Goal: Task Accomplishment & Management: Complete application form

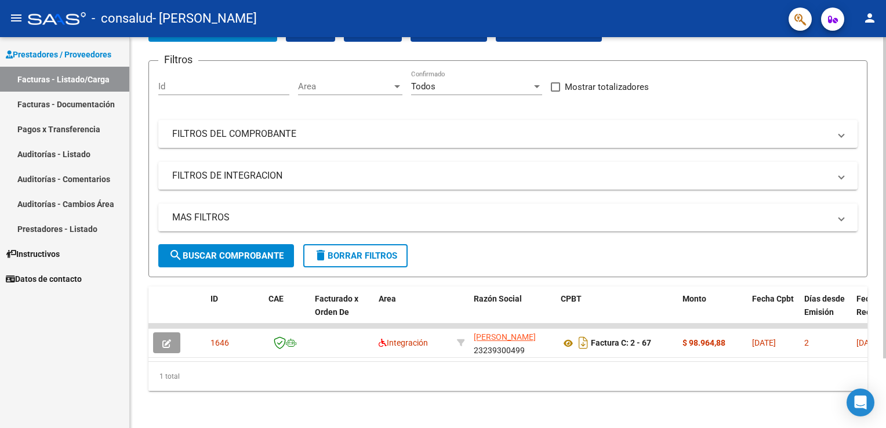
scroll to position [84, 0]
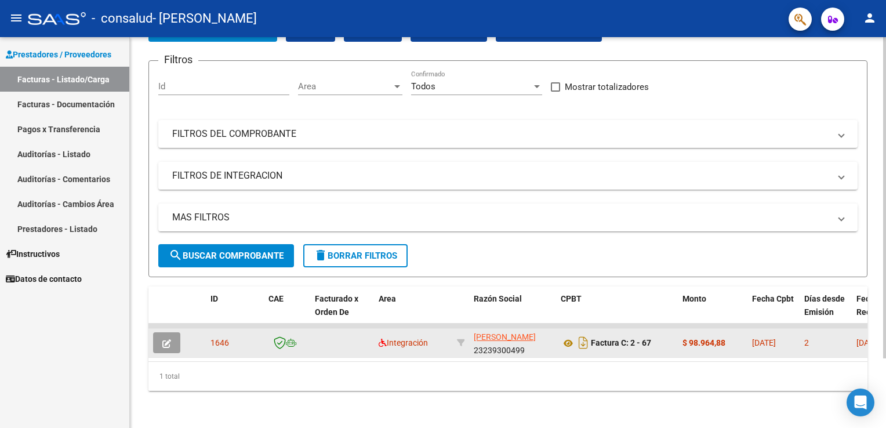
click at [167, 339] on icon "button" at bounding box center [166, 343] width 9 height 9
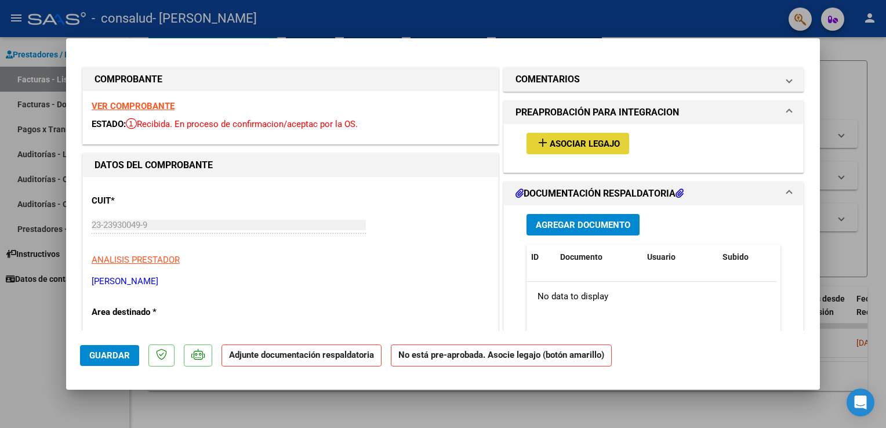
click at [573, 146] on span "Asociar Legajo" at bounding box center [585, 144] width 70 height 10
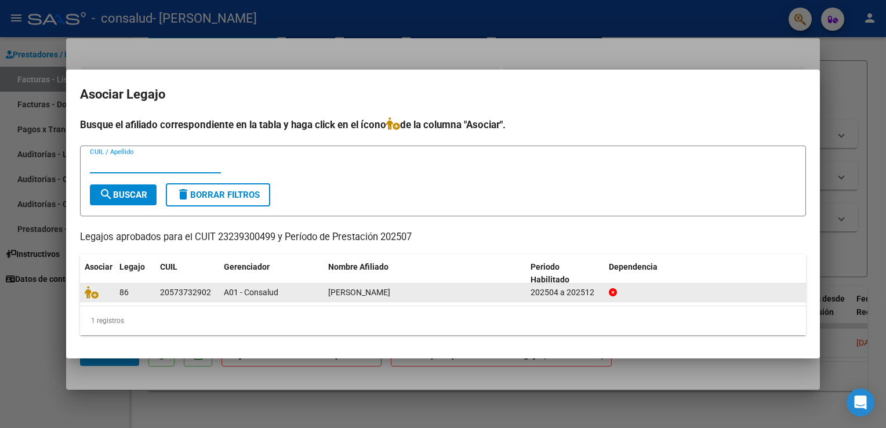
click at [339, 289] on span "[PERSON_NAME]" at bounding box center [359, 292] width 62 height 9
click at [130, 291] on div "86" at bounding box center [135, 292] width 31 height 13
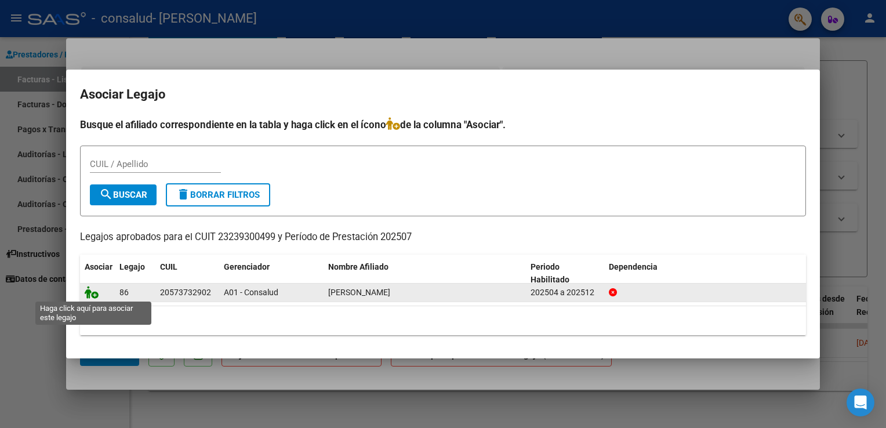
click at [91, 292] on icon at bounding box center [92, 292] width 14 height 13
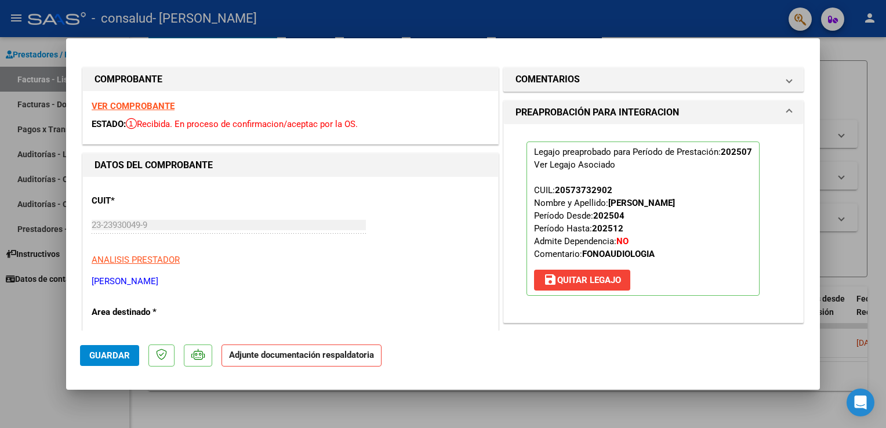
click at [288, 356] on strong "Adjunte documentación respaldatoria" at bounding box center [301, 355] width 145 height 10
click at [113, 357] on span "Guardar" at bounding box center [109, 355] width 41 height 10
click at [318, 361] on p "Adjunte documentación respaldatoria" at bounding box center [302, 356] width 160 height 23
click at [871, 57] on div at bounding box center [443, 214] width 886 height 428
type input "$ 0,00"
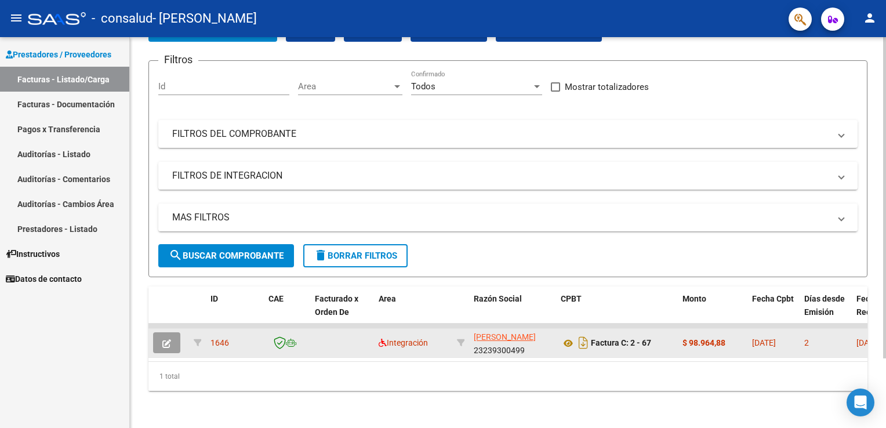
click at [166, 339] on icon "button" at bounding box center [166, 343] width 9 height 9
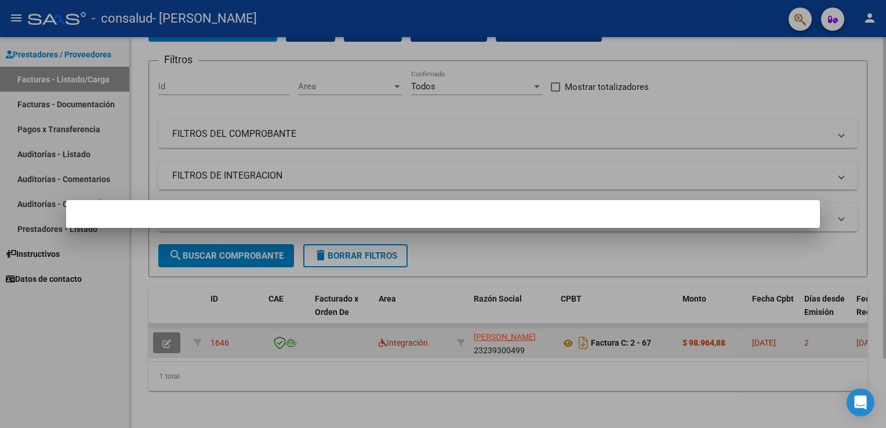
click at [166, 334] on div at bounding box center [443, 214] width 886 height 428
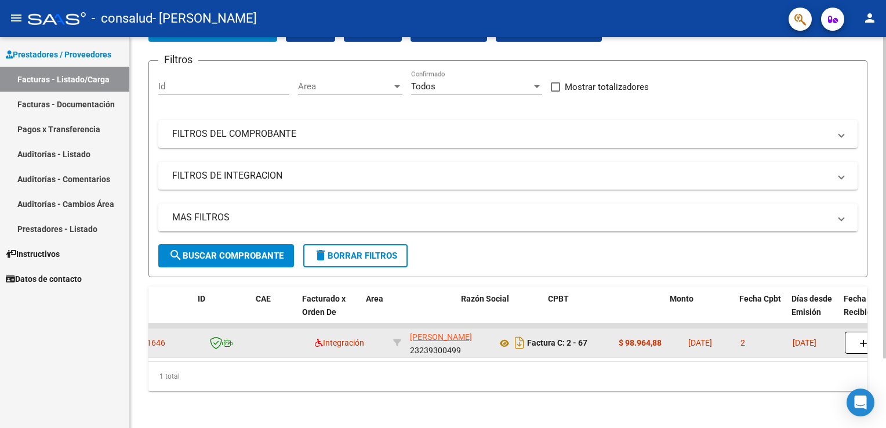
scroll to position [0, 0]
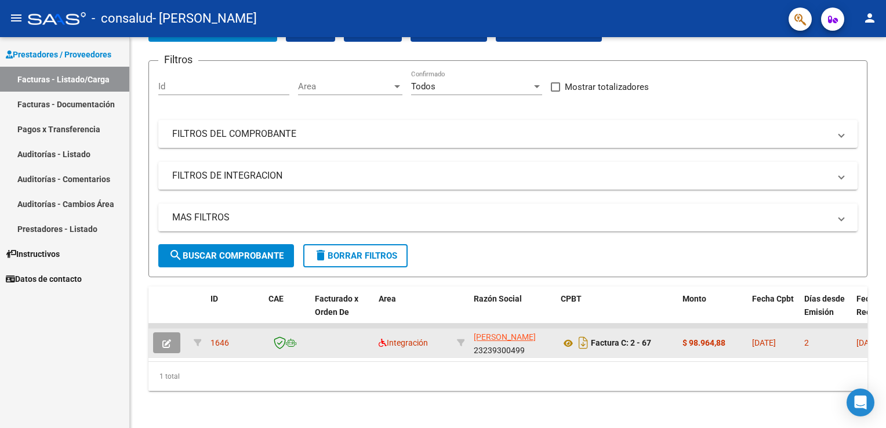
click at [168, 340] on button "button" at bounding box center [166, 342] width 27 height 21
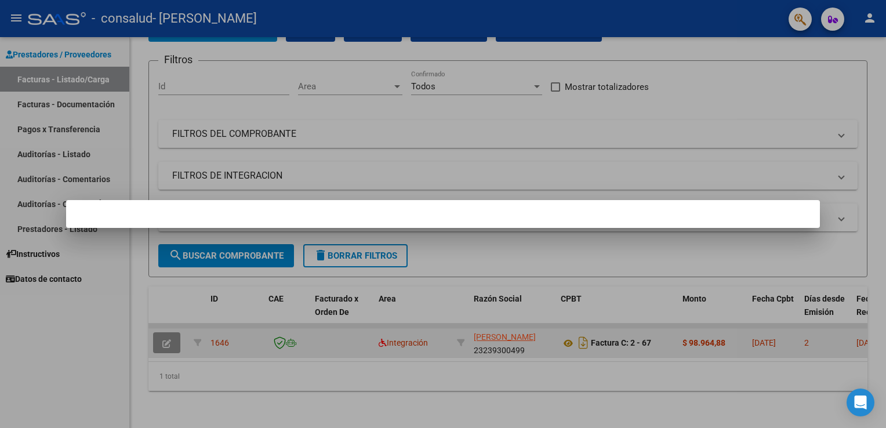
click at [168, 340] on div at bounding box center [443, 214] width 886 height 428
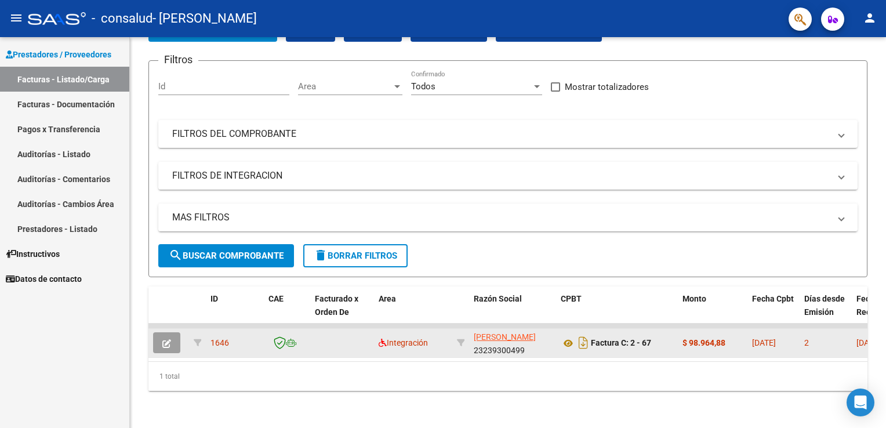
click at [168, 340] on button "button" at bounding box center [166, 342] width 27 height 21
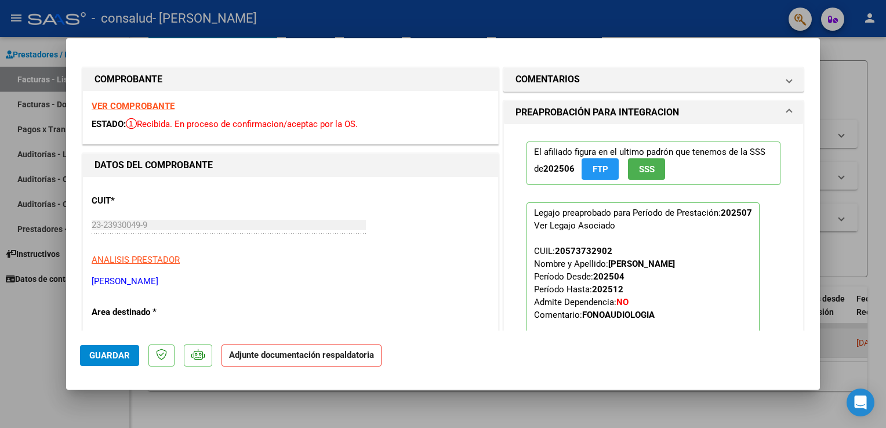
click at [262, 353] on strong "Adjunte documentación respaldatoria" at bounding box center [301, 355] width 145 height 10
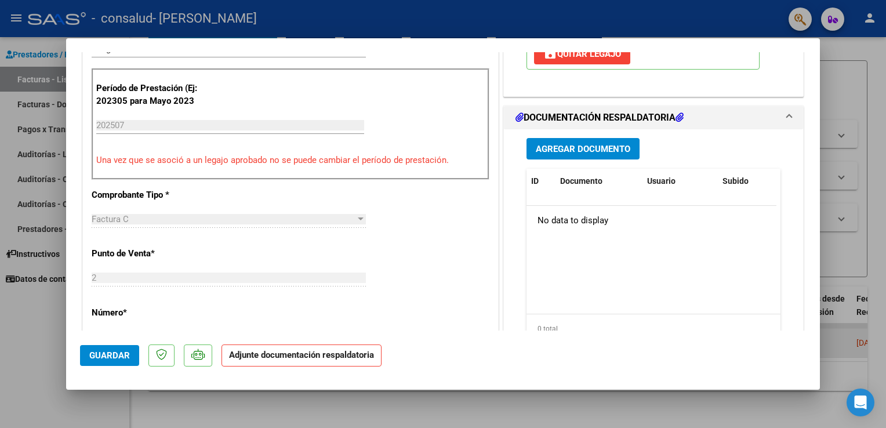
scroll to position [280, 0]
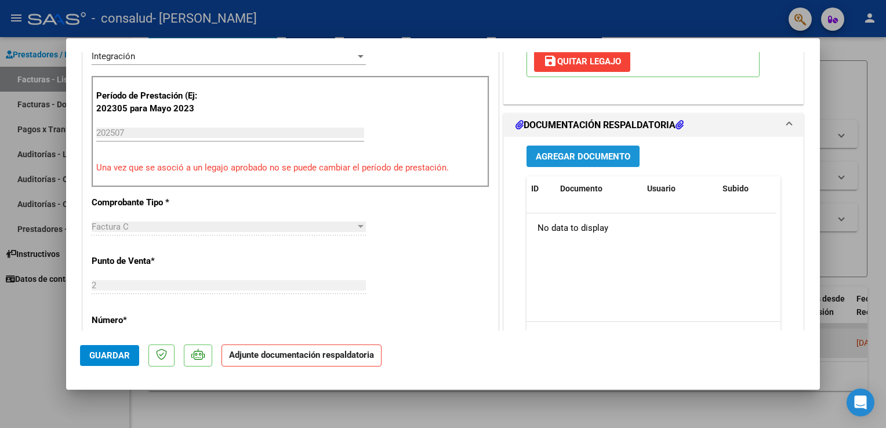
click at [583, 157] on span "Agregar Documento" at bounding box center [583, 156] width 95 height 10
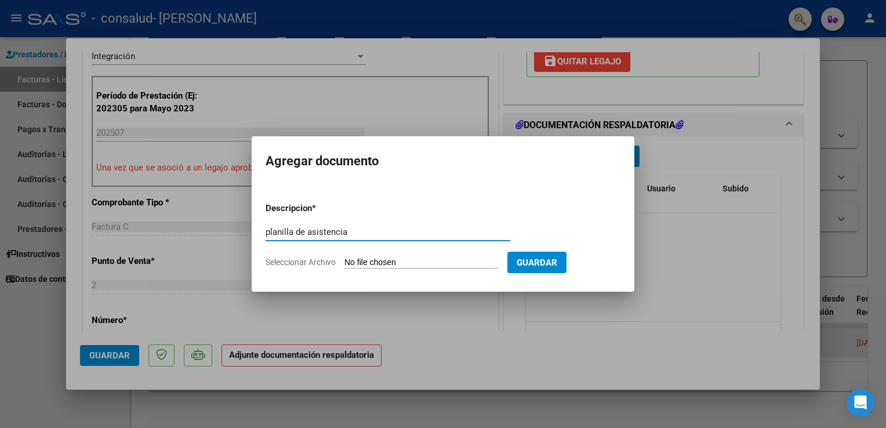
type input "planilla de asistencia"
click at [431, 262] on input "Seleccionar Archivo" at bounding box center [422, 263] width 154 height 11
type input "C:\fakepath\CamScanner [DATE] 18.43.pdf"
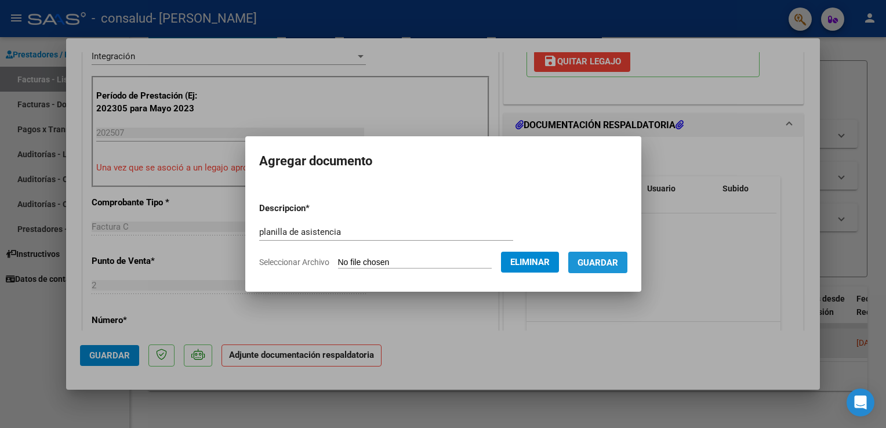
drag, startPoint x: 596, startPoint y: 260, endPoint x: 629, endPoint y: 302, distance: 52.9
click at [596, 260] on span "Guardar" at bounding box center [598, 263] width 41 height 10
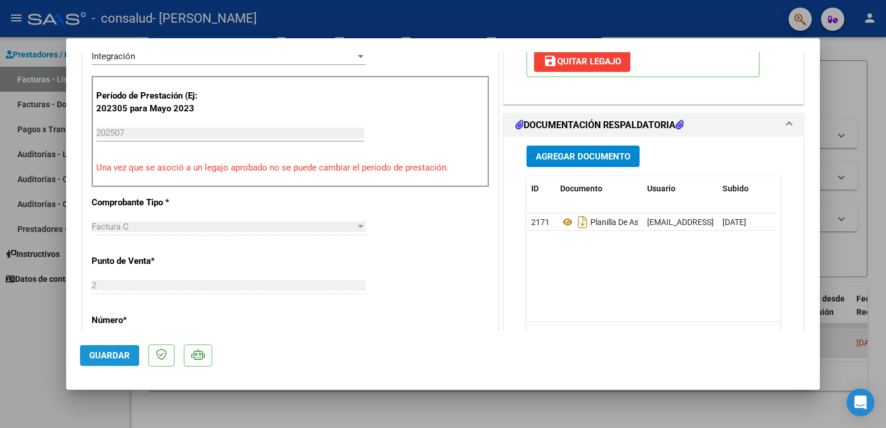
drag, startPoint x: 99, startPoint y: 357, endPoint x: 169, endPoint y: 338, distance: 72.9
click at [99, 357] on span "Guardar" at bounding box center [109, 355] width 41 height 10
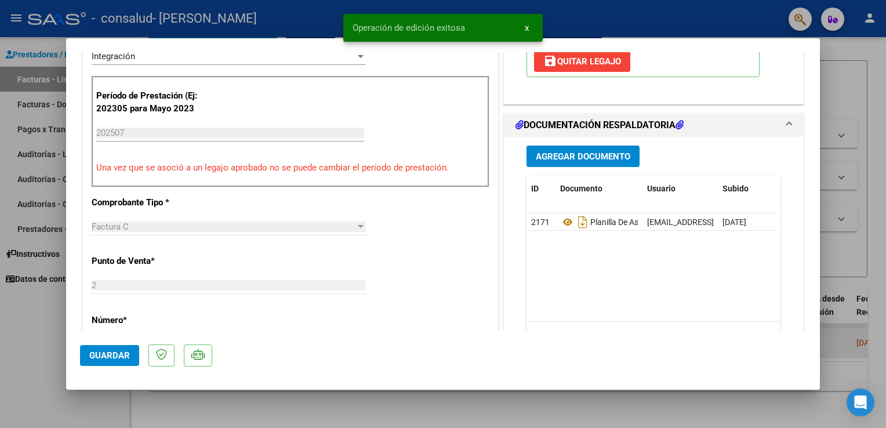
click at [850, 88] on div at bounding box center [443, 214] width 886 height 428
type input "$ 0,00"
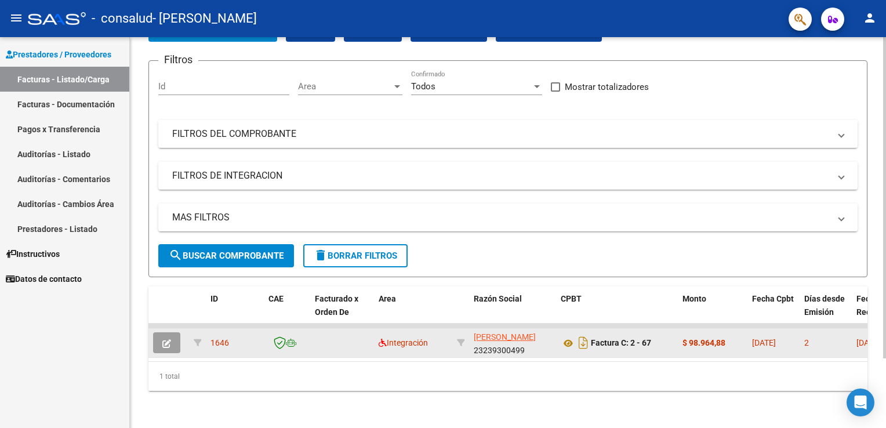
scroll to position [84, 0]
click at [172, 336] on button "button" at bounding box center [166, 342] width 27 height 21
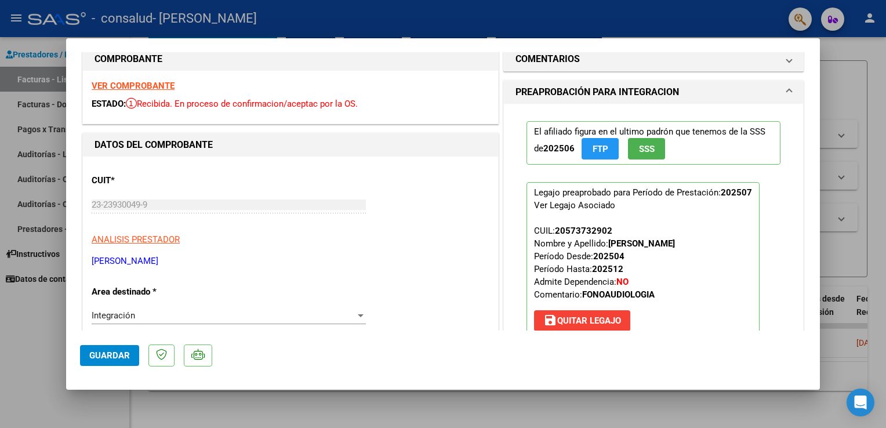
scroll to position [0, 0]
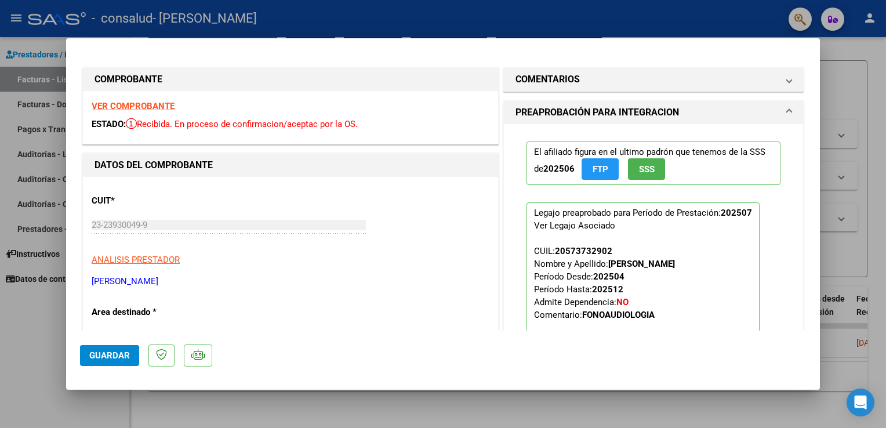
click at [143, 106] on strong "VER COMPROBANTE" at bounding box center [133, 106] width 83 height 10
click at [856, 71] on div at bounding box center [443, 214] width 886 height 428
type input "$ 0,00"
